Goal: Task Accomplishment & Management: Complete application form

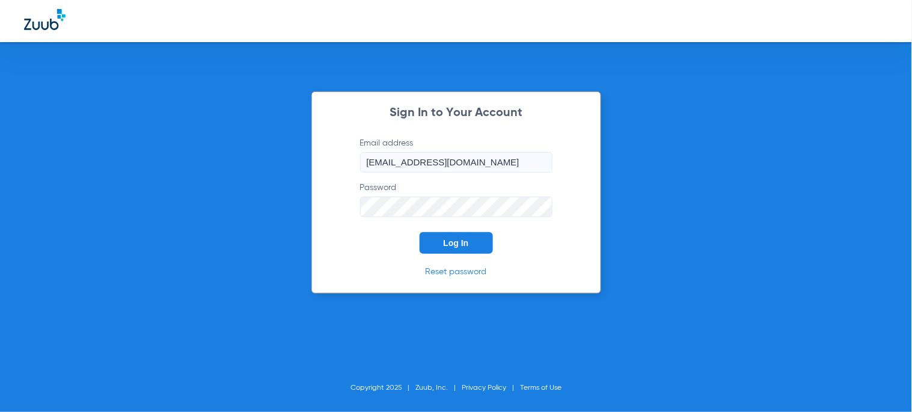
click at [477, 255] on div "Sign In to Your Account Email address [EMAIL_ADDRESS][DOMAIN_NAME] Password Log…" at bounding box center [457, 192] width 290 height 202
click at [476, 244] on button "Log In" at bounding box center [456, 243] width 73 height 22
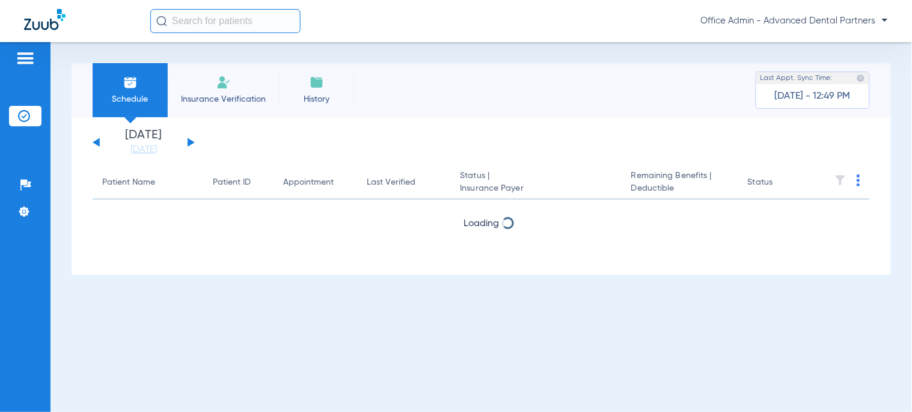
click at [223, 100] on span "Insurance Verification" at bounding box center [223, 99] width 93 height 12
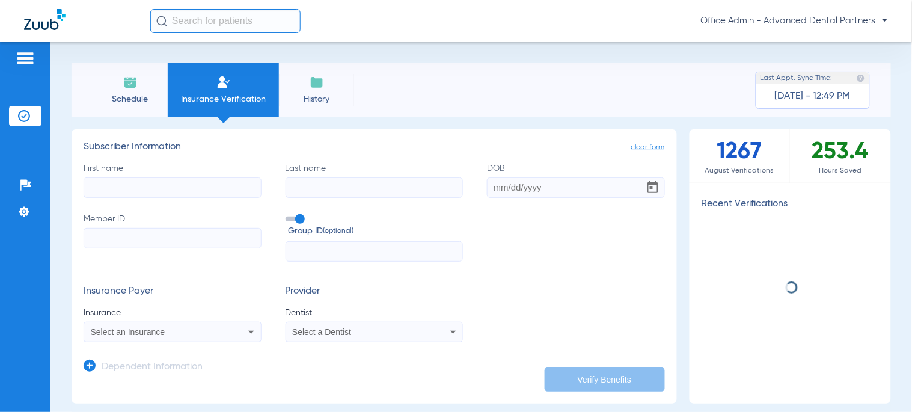
click at [205, 185] on input "First name" at bounding box center [173, 187] width 178 height 20
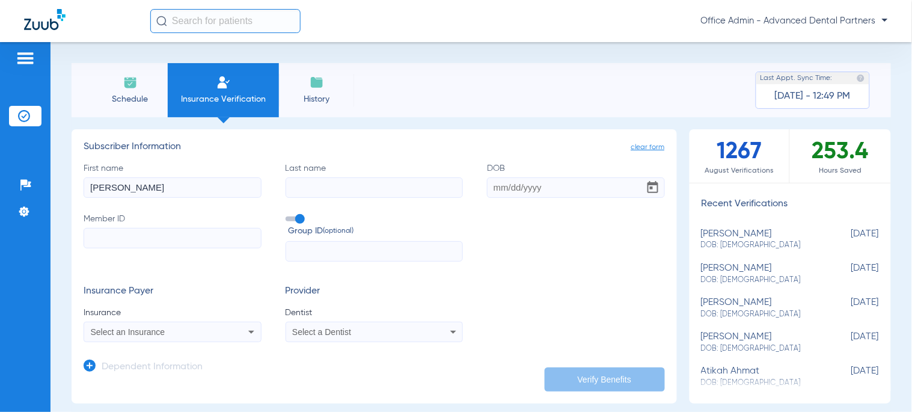
type input "[PERSON_NAME]"
click at [139, 242] on input "Member ID" at bounding box center [173, 238] width 178 height 20
type input "964980619"
click at [355, 254] on input "text" at bounding box center [375, 251] width 178 height 20
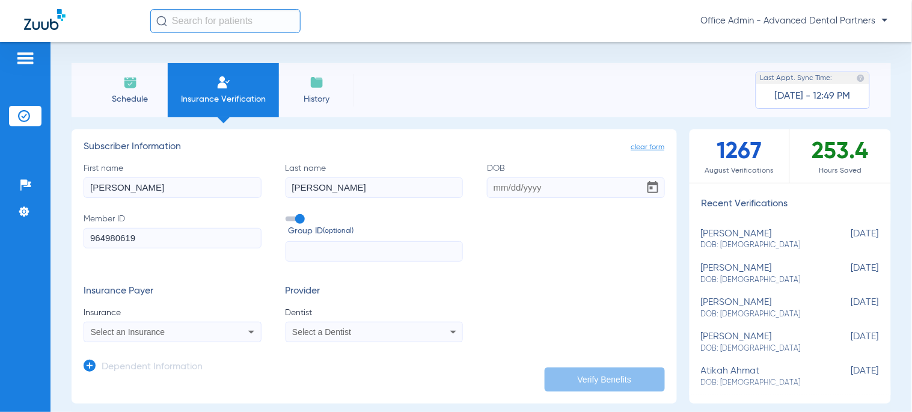
click at [131, 328] on span "Select an Insurance" at bounding box center [128, 332] width 75 height 10
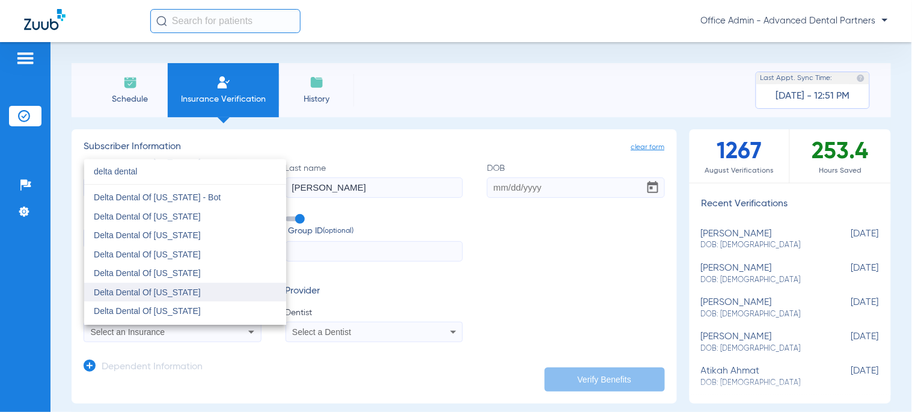
scroll to position [1203, 0]
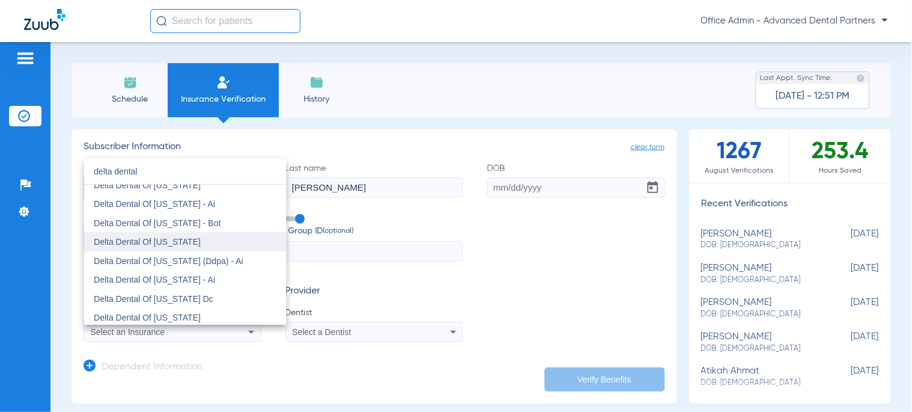
type input "delta dental"
click at [182, 238] on span "Delta Dental Of [US_STATE]" at bounding box center [147, 242] width 107 height 10
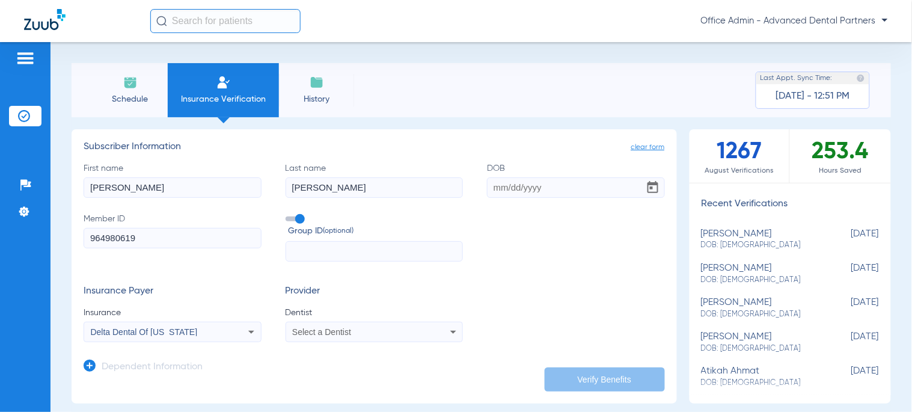
click at [339, 337] on div "Select a Dentist" at bounding box center [374, 332] width 177 height 14
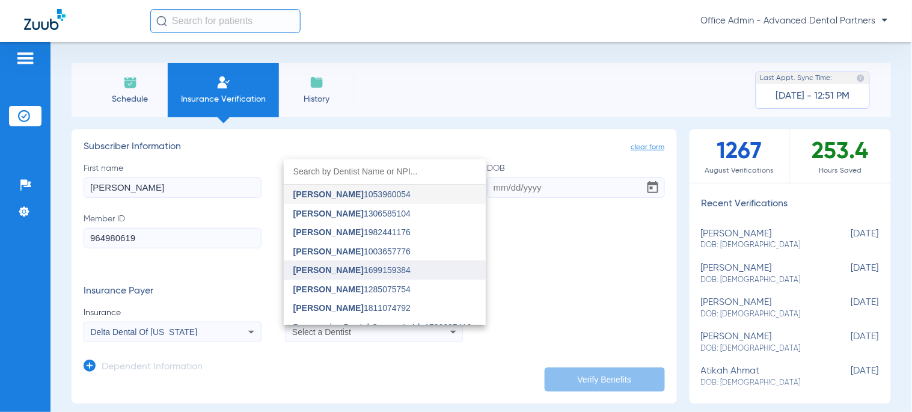
click at [327, 263] on mat-option "[PERSON_NAME] 1699159384" at bounding box center [385, 269] width 202 height 19
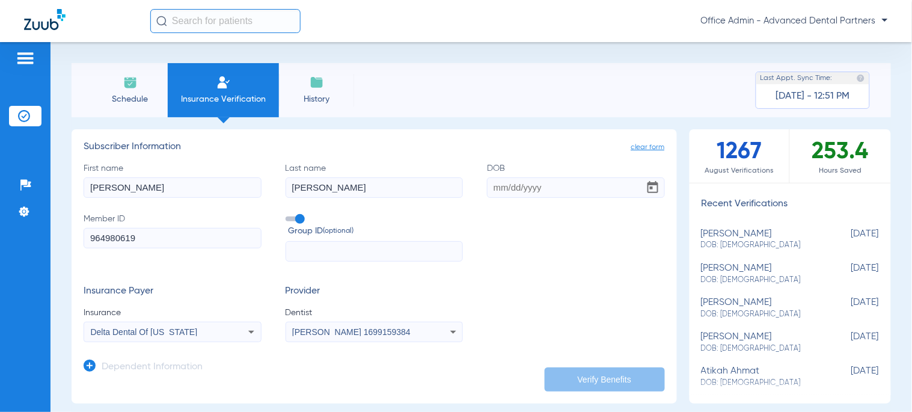
click at [173, 175] on label "First name [PERSON_NAME]" at bounding box center [173, 179] width 178 height 35
click at [173, 177] on input "[PERSON_NAME]" at bounding box center [173, 187] width 178 height 20
click at [512, 187] on input "DOB" at bounding box center [576, 187] width 178 height 20
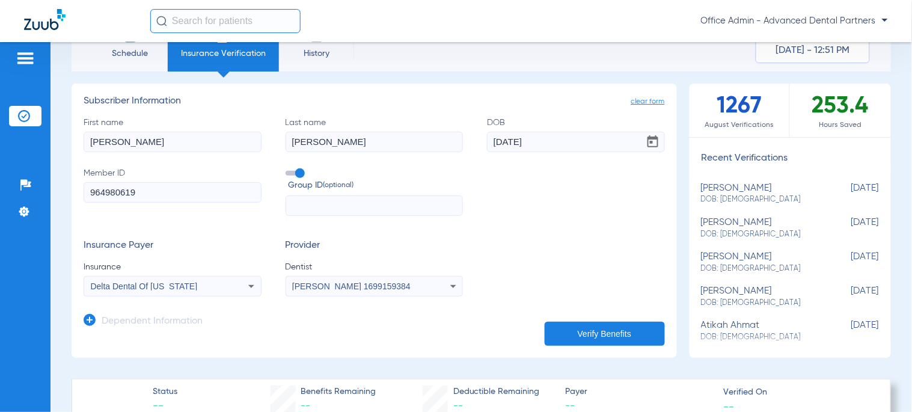
scroll to position [67, 0]
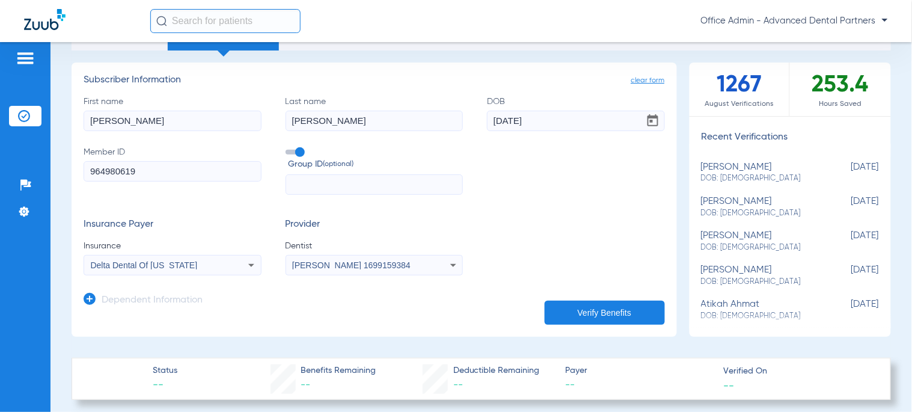
type input "[DATE]"
click at [564, 301] on button "Verify Benefits" at bounding box center [605, 313] width 120 height 24
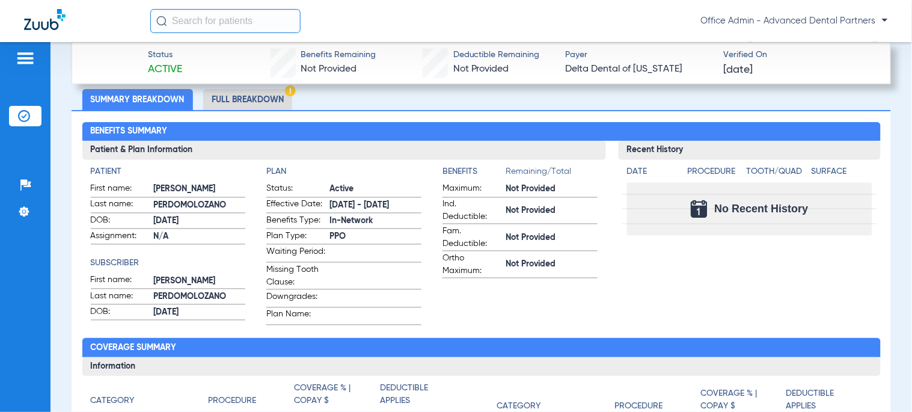
scroll to position [467, 0]
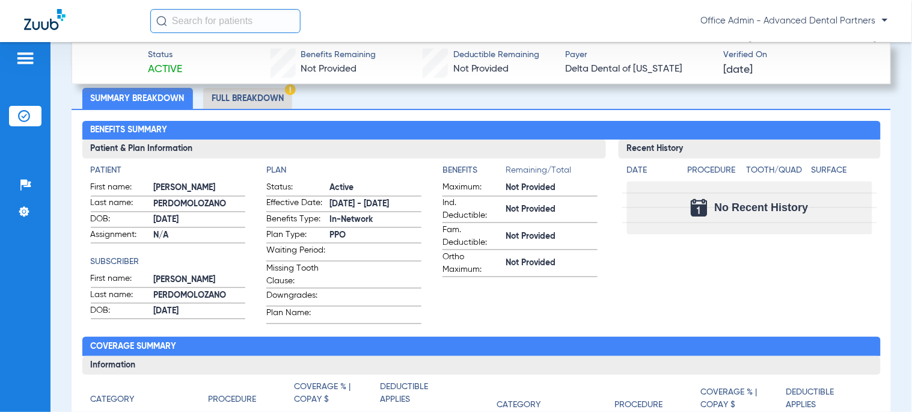
click at [251, 93] on li "Full Breakdown" at bounding box center [247, 98] width 89 height 21
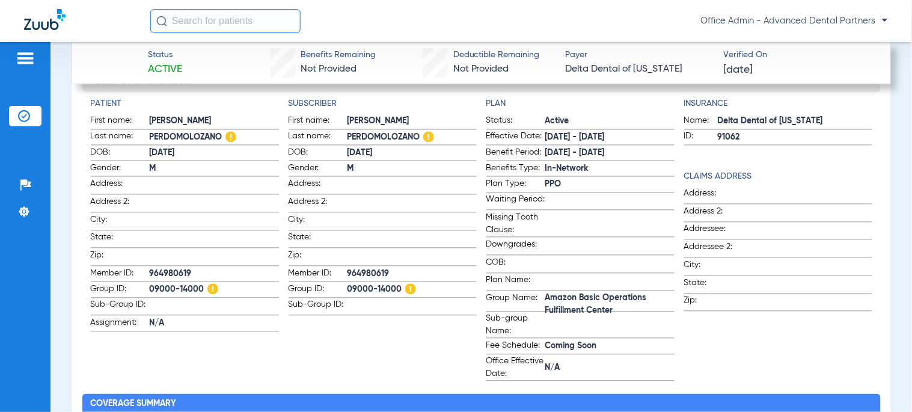
scroll to position [802, 0]
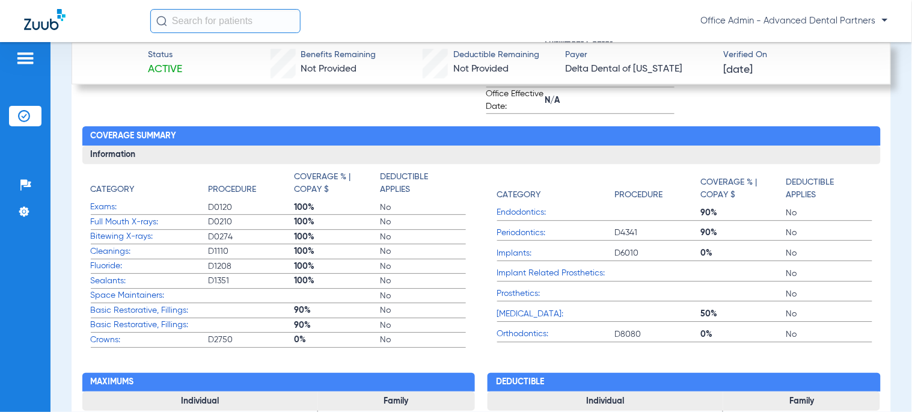
drag, startPoint x: 251, startPoint y: 315, endPoint x: 310, endPoint y: 312, distance: 58.4
click at [254, 317] on label "Basic Restorative, Fillings: 90% No" at bounding box center [278, 310] width 375 height 15
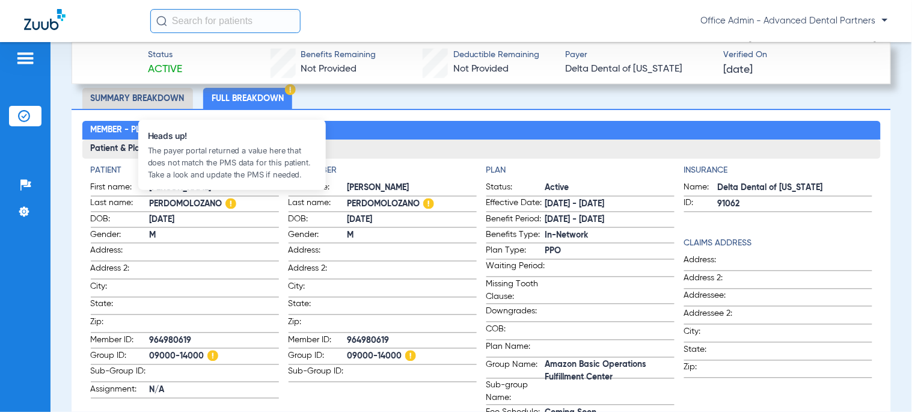
click at [229, 198] on img at bounding box center [231, 203] width 11 height 11
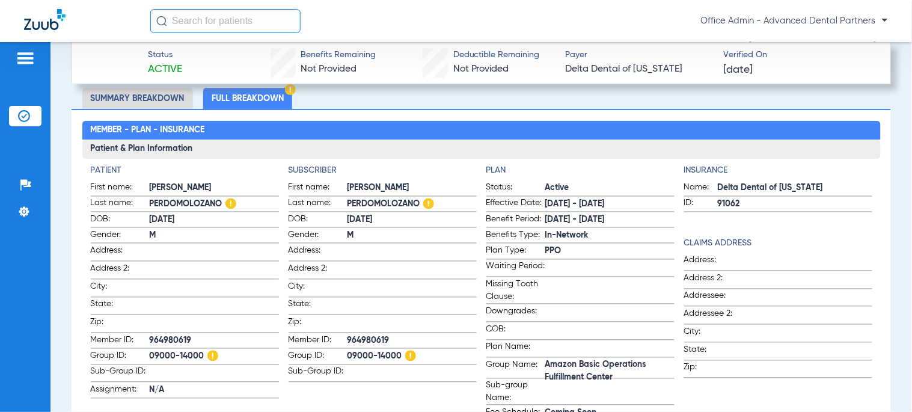
click at [201, 198] on span "PERDOMOLOZANO" at bounding box center [214, 204] width 129 height 13
click at [215, 202] on span "PERDOMOLOZANO" at bounding box center [214, 204] width 129 height 13
drag, startPoint x: 223, startPoint y: 200, endPoint x: 149, endPoint y: 202, distance: 74.6
click at [150, 202] on span "PERDOMOLOZANO" at bounding box center [214, 204] width 129 height 13
copy span "PERDOMOLOZANO"
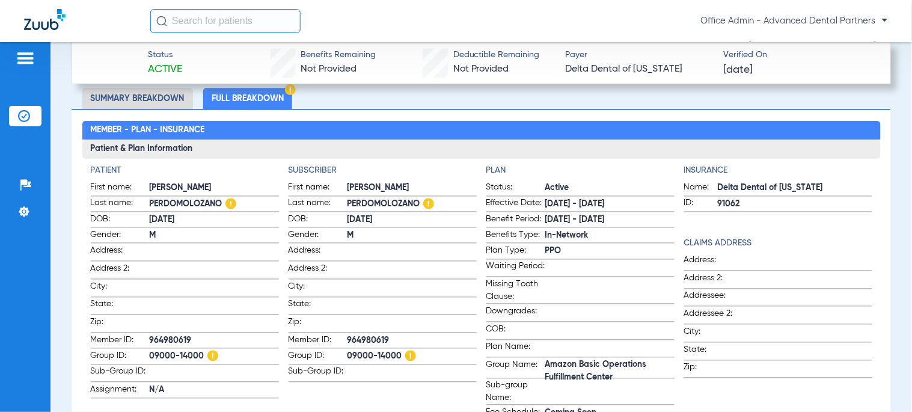
click at [175, 184] on span "[PERSON_NAME]" at bounding box center [214, 188] width 129 height 13
copy span "[PERSON_NAME]"
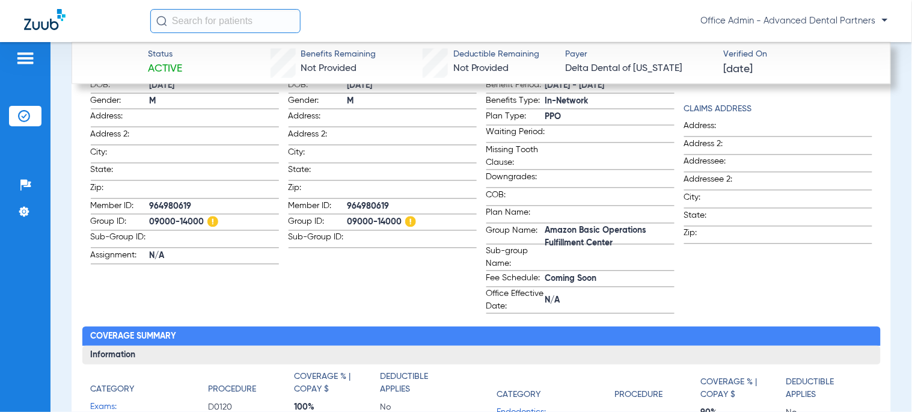
scroll to position [534, 0]
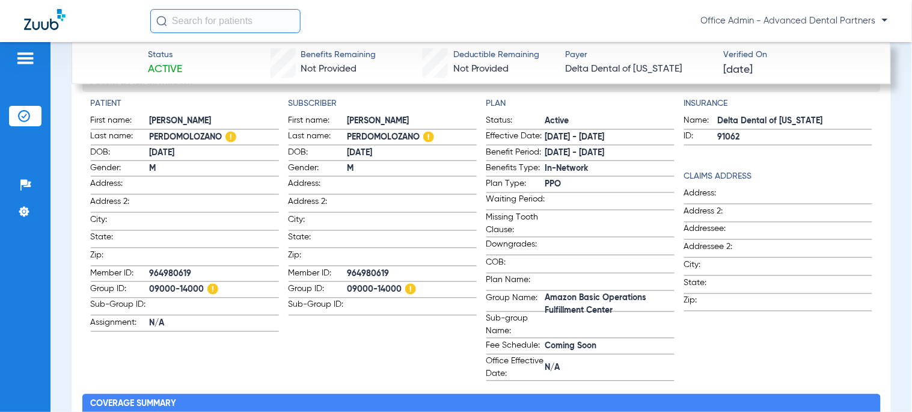
drag, startPoint x: 176, startPoint y: 150, endPoint x: 147, endPoint y: 150, distance: 29.5
click at [147, 150] on label "DOB: [DEMOGRAPHIC_DATA]" at bounding box center [185, 154] width 188 height 15
copy label "[DATE]"
click at [145, 147] on span "DOB:" at bounding box center [120, 154] width 59 height 14
click at [150, 147] on label "DOB: [DEMOGRAPHIC_DATA]" at bounding box center [185, 154] width 188 height 15
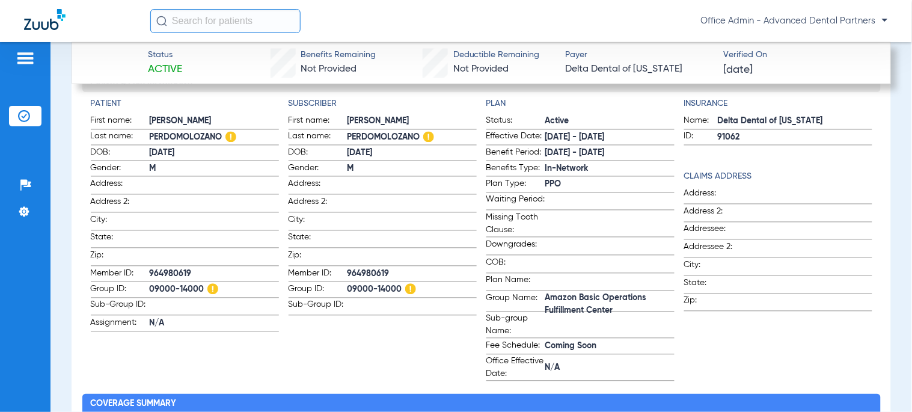
click at [150, 147] on span "[DATE]" at bounding box center [214, 153] width 129 height 13
drag, startPoint x: 195, startPoint y: 147, endPoint x: 148, endPoint y: 147, distance: 46.9
click at [148, 147] on label "DOB: [DEMOGRAPHIC_DATA]" at bounding box center [185, 154] width 188 height 15
copy label "[DATE]"
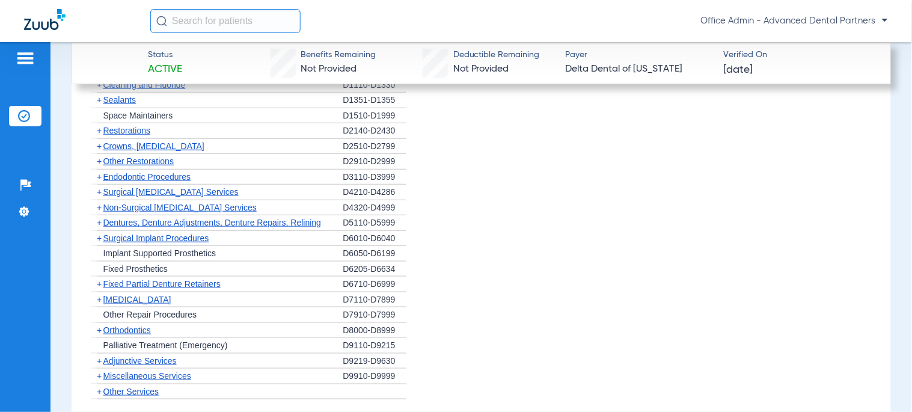
scroll to position [1825, 0]
